Goal: Contribute content

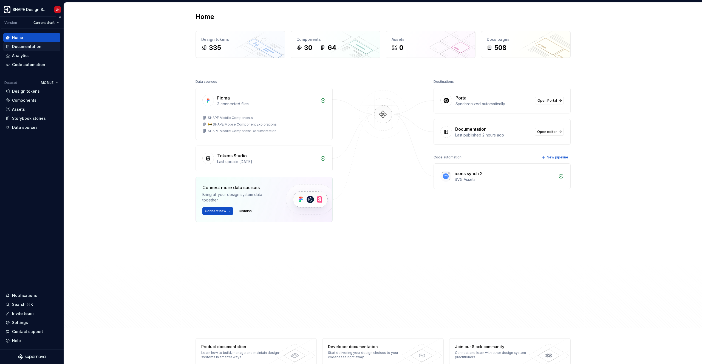
click at [30, 47] on div "Documentation" at bounding box center [26, 46] width 29 height 5
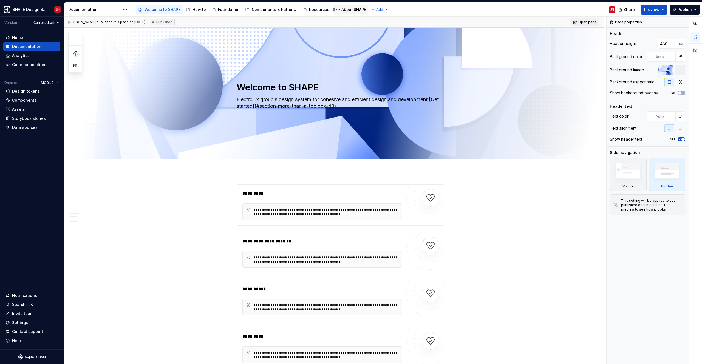
click at [344, 8] on div "About SHAPE" at bounding box center [353, 9] width 25 height 5
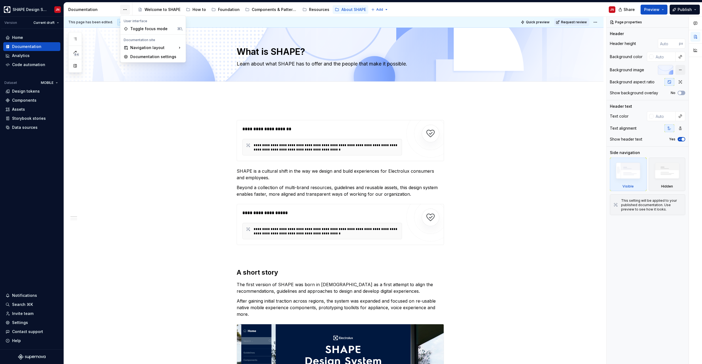
click at [123, 9] on html "SHAPE Design System JN Version Current draft Home Documentation Analytics Code …" at bounding box center [351, 182] width 702 height 364
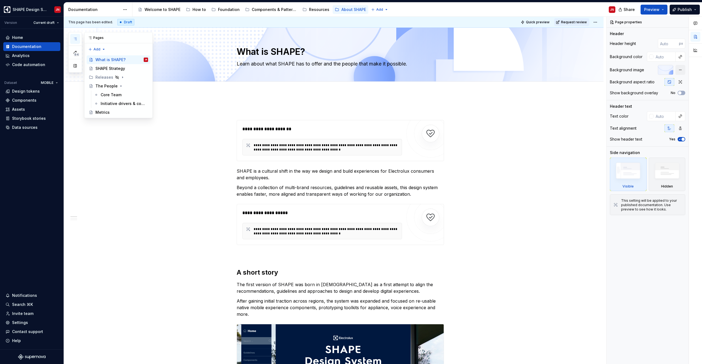
click at [74, 40] on icon "button" at bounding box center [75, 39] width 4 height 4
click at [115, 113] on div "Metrics" at bounding box center [121, 113] width 53 height 8
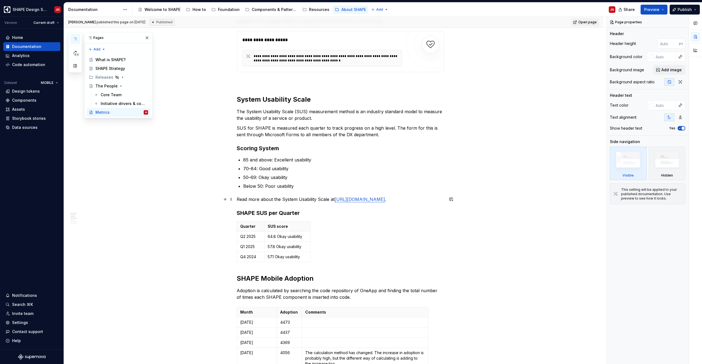
scroll to position [160, 0]
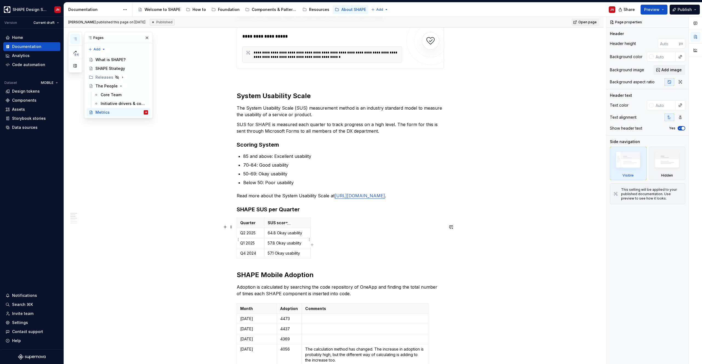
click at [276, 236] on p "64.8 Okay usability" at bounding box center [286, 232] width 39 height 5
type textarea "*"
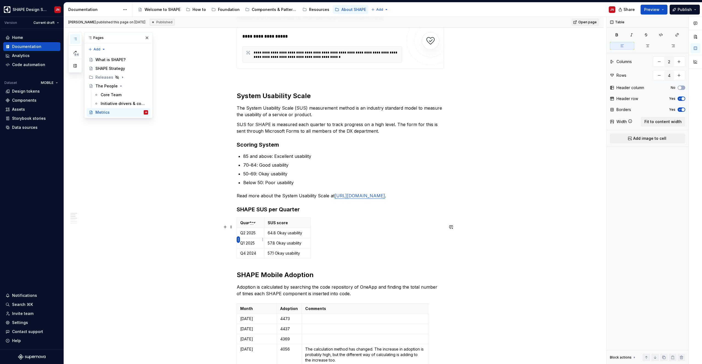
click at [237, 239] on html "SHAPE Design System JN Version Current draft Home Documentation Analytics Code …" at bounding box center [351, 182] width 702 height 364
click at [245, 247] on div "Add row before" at bounding box center [261, 249] width 47 height 9
type input "5"
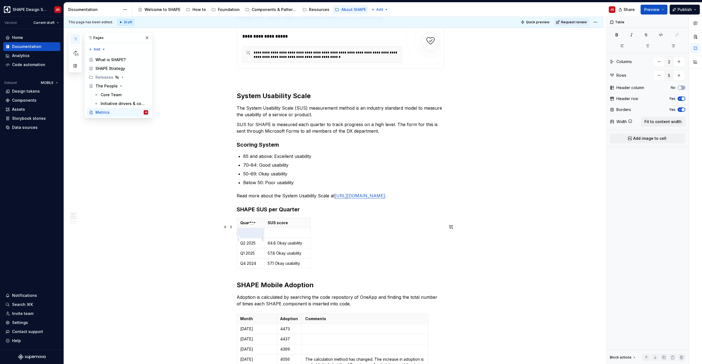
click at [248, 236] on p at bounding box center [250, 232] width 21 height 5
click at [275, 236] on p at bounding box center [286, 232] width 39 height 5
click at [278, 236] on p at bounding box center [286, 232] width 39 height 5
click at [281, 246] on p "64.8 Okay usability" at bounding box center [286, 242] width 39 height 5
drag, startPoint x: 281, startPoint y: 250, endPoint x: 291, endPoint y: 250, distance: 10.1
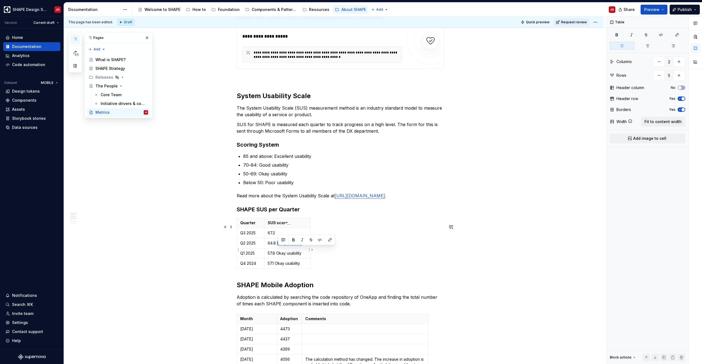
click at [291, 246] on p "64.8 Okay usability" at bounding box center [286, 242] width 39 height 5
copy p "Okay usability"
click at [291, 246] on p "64.8 Okay usability" at bounding box center [286, 242] width 39 height 5
click at [289, 236] on p "67.2" at bounding box center [286, 232] width 39 height 5
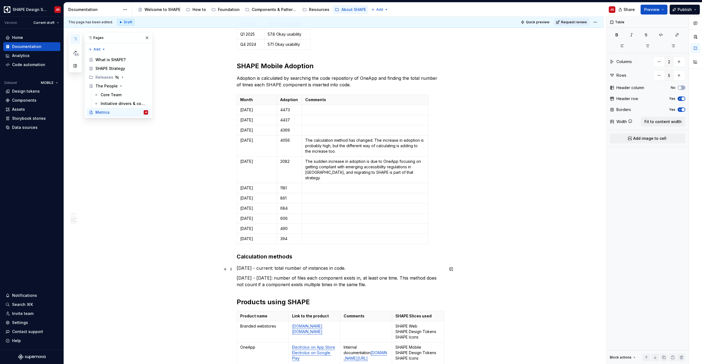
scroll to position [380, 0]
type textarea "*"
type input "3"
click at [253, 239] on p "[DATE]" at bounding box center [256, 237] width 33 height 5
click at [263, 115] on td "[DATE]" at bounding box center [257, 109] width 40 height 10
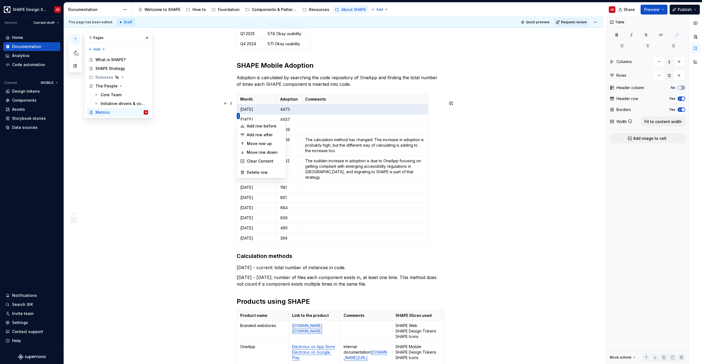
click at [237, 115] on html "SHAPE Design System JN Version Current draft Home Documentation Analytics Code …" at bounding box center [351, 182] width 702 height 364
click at [242, 128] on icon at bounding box center [242, 126] width 4 height 4
type input "13"
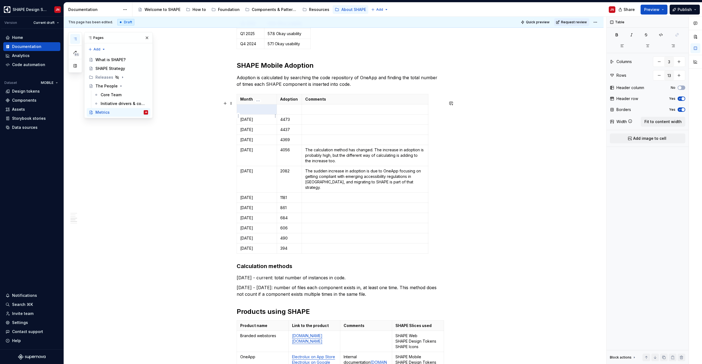
click at [255, 112] on p at bounding box center [256, 109] width 33 height 5
click at [282, 112] on p at bounding box center [289, 109] width 18 height 5
click at [265, 112] on p at bounding box center [256, 109] width 33 height 5
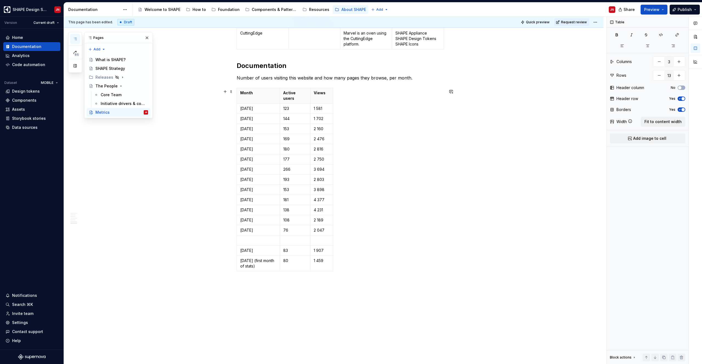
scroll to position [750, 0]
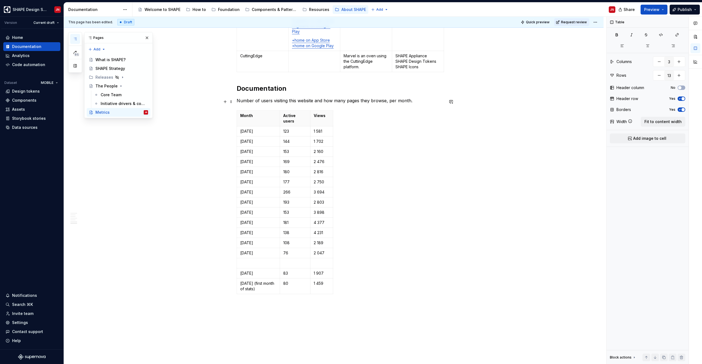
click at [242, 103] on p "Number of users visiting this website and how many pages they browse, per month." at bounding box center [339, 100] width 207 height 7
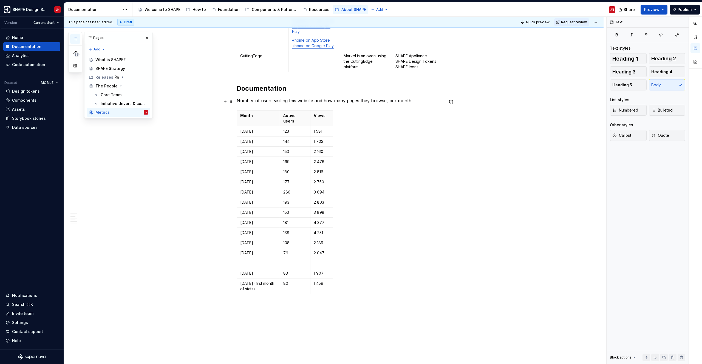
click at [280, 101] on p "Number of users visiting this website and how many pages they browse, per month." at bounding box center [339, 100] width 207 height 7
click at [316, 101] on p "Number of users visiting this website and how many pages they browse, per month." at bounding box center [339, 100] width 207 height 7
type textarea "*"
click at [247, 129] on p "[DATE]" at bounding box center [258, 131] width 36 height 5
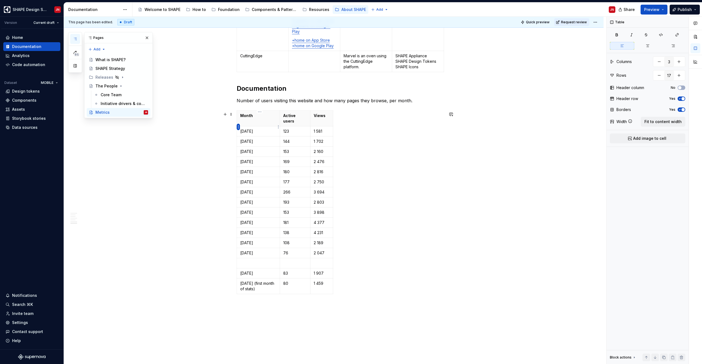
click at [238, 128] on html "SHAPE Design System JN Version Current draft Home Documentation Analytics Code …" at bounding box center [351, 182] width 702 height 364
click at [245, 136] on div "Add row before" at bounding box center [261, 137] width 47 height 9
click at [264, 129] on p at bounding box center [258, 131] width 36 height 5
click at [257, 250] on p "[DATE]" at bounding box center [258, 252] width 36 height 5
click at [257, 260] on p "[DATE]" at bounding box center [258, 262] width 36 height 5
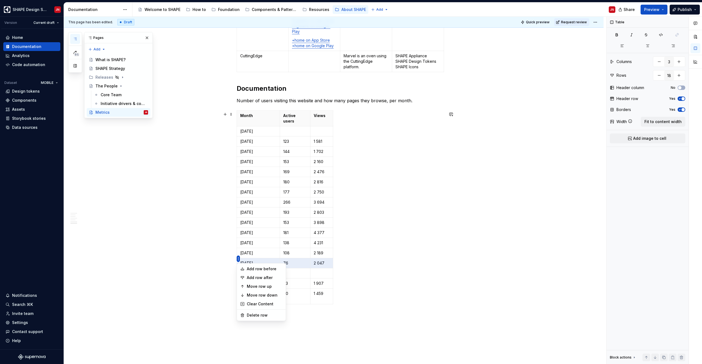
click at [238, 259] on html "SHAPE Design System JN Version Current draft Home Documentation Analytics Code …" at bounding box center [351, 182] width 702 height 364
click at [295, 264] on html "SHAPE Design System JN Version Current draft Home Documentation Analytics Code …" at bounding box center [351, 182] width 702 height 364
click at [295, 270] on p at bounding box center [295, 272] width 24 height 5
click at [252, 260] on p "[DATE]" at bounding box center [258, 262] width 36 height 5
click at [238, 259] on html "SHAPE Design System JN Version Current draft Home Documentation Analytics Code …" at bounding box center [351, 182] width 702 height 364
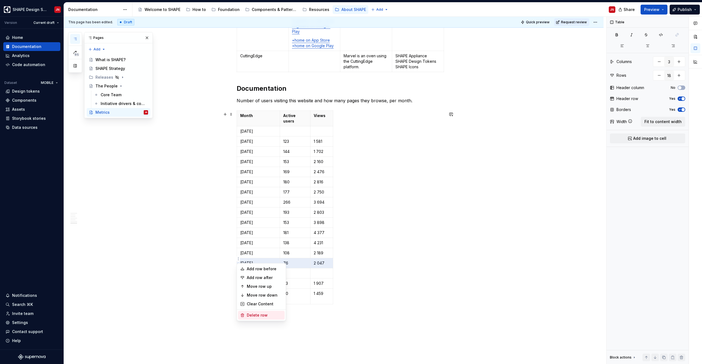
click at [253, 315] on div "Delete row" at bounding box center [265, 314] width 36 height 5
click at [296, 129] on p at bounding box center [295, 131] width 24 height 5
click at [321, 129] on p at bounding box center [321, 131] width 16 height 5
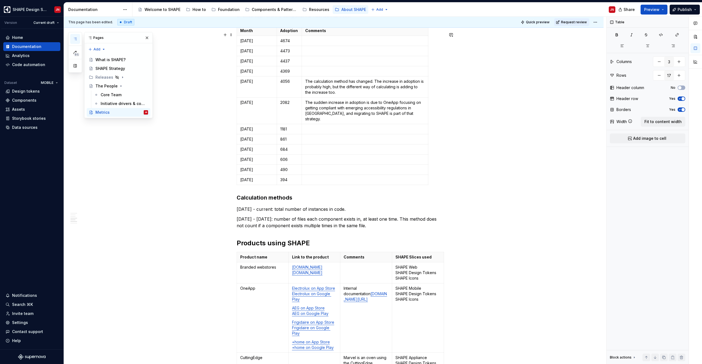
scroll to position [407, 0]
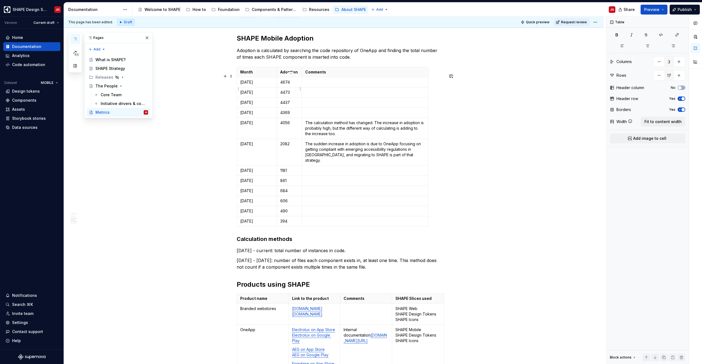
type input "13"
click at [284, 85] on p "4674" at bounding box center [289, 81] width 18 height 5
click at [284, 95] on p "4473" at bounding box center [289, 92] width 18 height 5
click at [284, 105] on p "4437" at bounding box center [289, 102] width 18 height 5
click at [284, 115] on p "4369" at bounding box center [289, 112] width 18 height 5
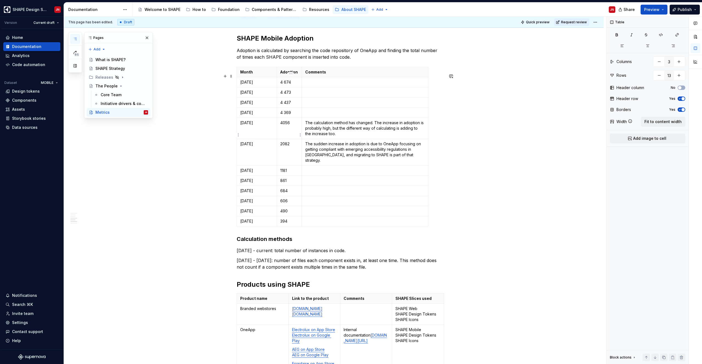
click at [283, 126] on p "4056" at bounding box center [289, 122] width 18 height 5
click at [284, 147] on p "2082" at bounding box center [289, 143] width 18 height 5
click at [283, 172] on p "1181" at bounding box center [289, 170] width 18 height 5
click at [283, 183] on p "861" at bounding box center [289, 180] width 18 height 5
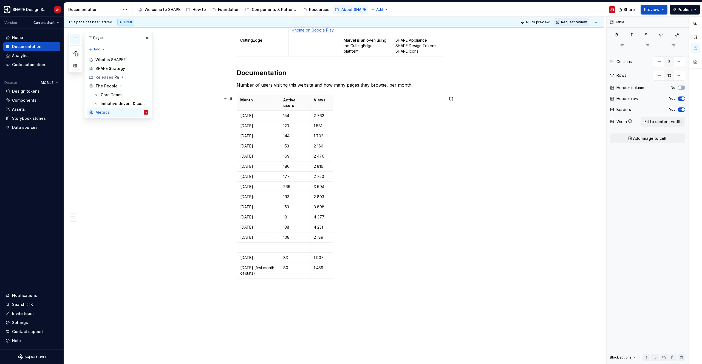
scroll to position [778, 0]
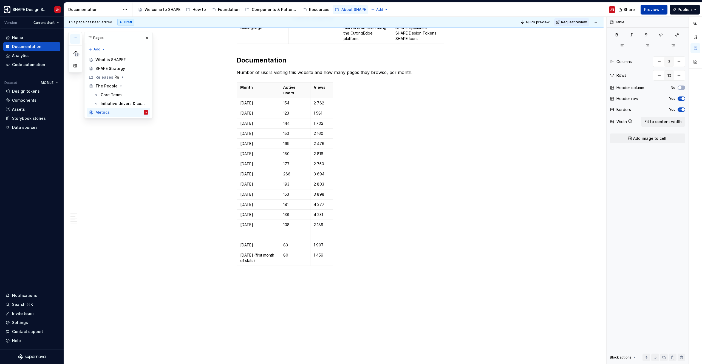
click at [657, 11] on span "Preview" at bounding box center [651, 9] width 15 height 5
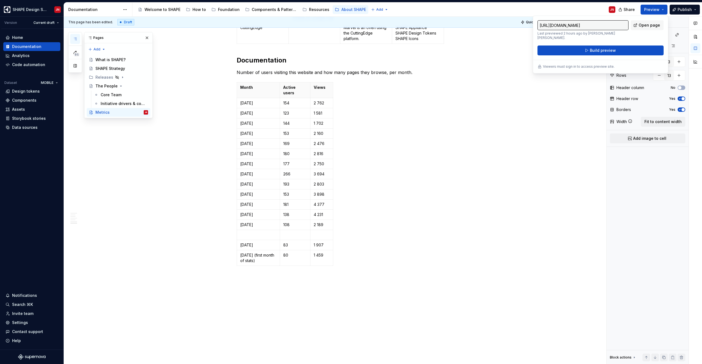
click at [515, 12] on div "Accessibility guide for tree Page tree. Navigate the tree with the arrow keys. …" at bounding box center [375, 9] width 487 height 14
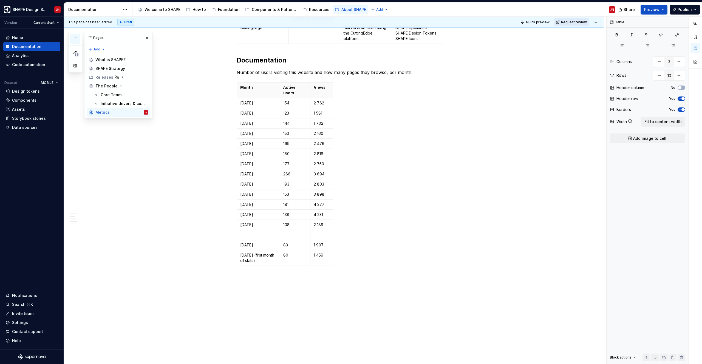
click at [577, 21] on span "Request review" at bounding box center [574, 22] width 26 height 4
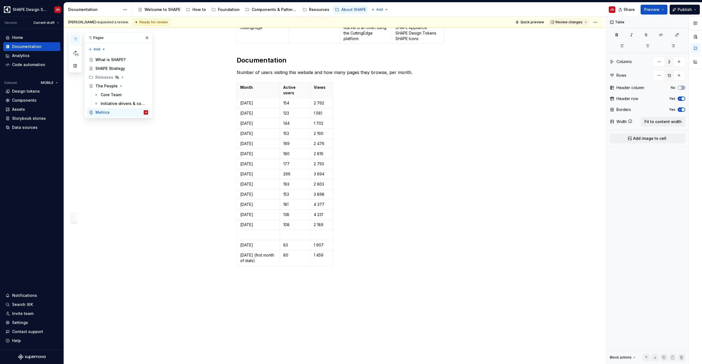
click at [577, 21] on span "Review changes" at bounding box center [568, 22] width 27 height 4
click at [577, 32] on div "Approve" at bounding box center [587, 32] width 48 height 5
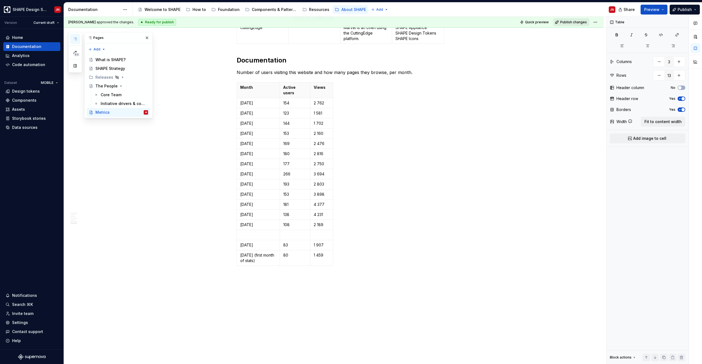
click at [577, 23] on span "Publish changes" at bounding box center [573, 22] width 27 height 4
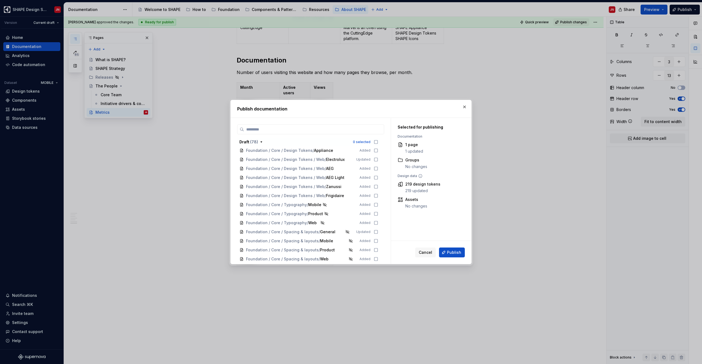
scroll to position [0, 0]
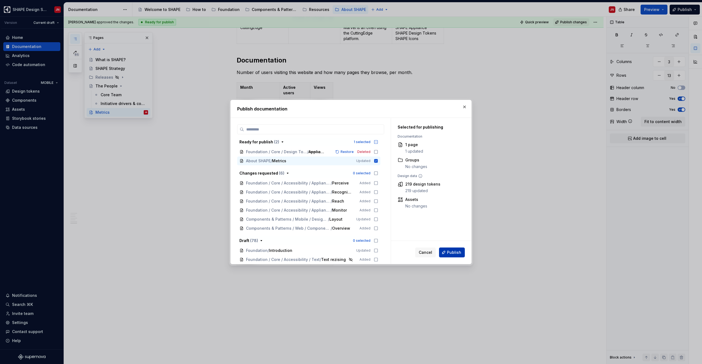
click at [458, 253] on span "Publish" at bounding box center [454, 252] width 14 height 5
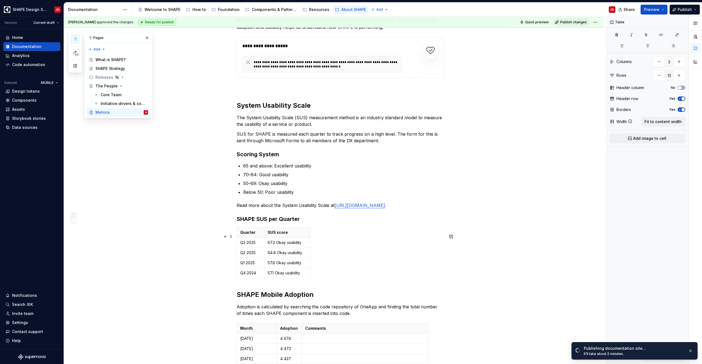
scroll to position [152, 0]
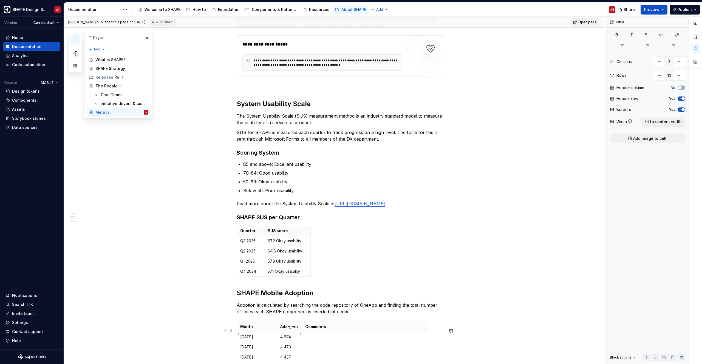
type textarea "*"
